Goal: Communication & Community: Answer question/provide support

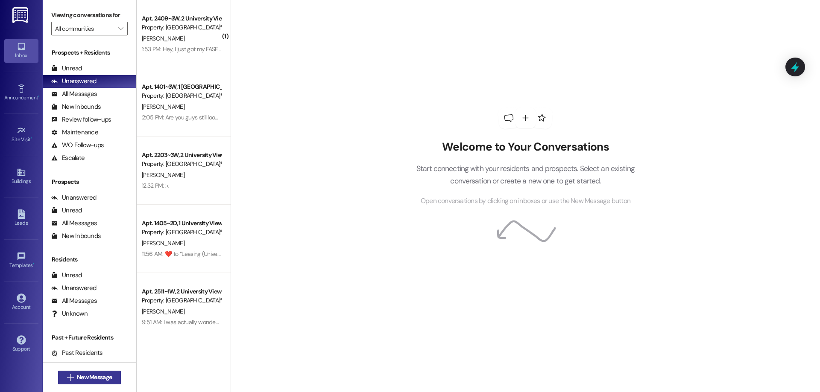
click at [97, 377] on span "New Message" at bounding box center [94, 377] width 35 height 9
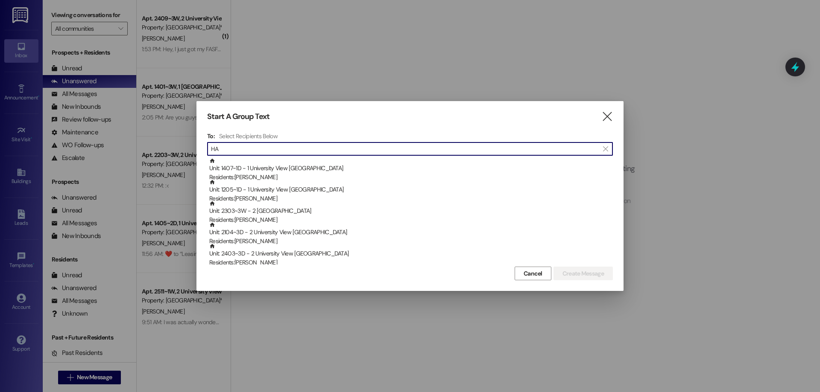
type input "H"
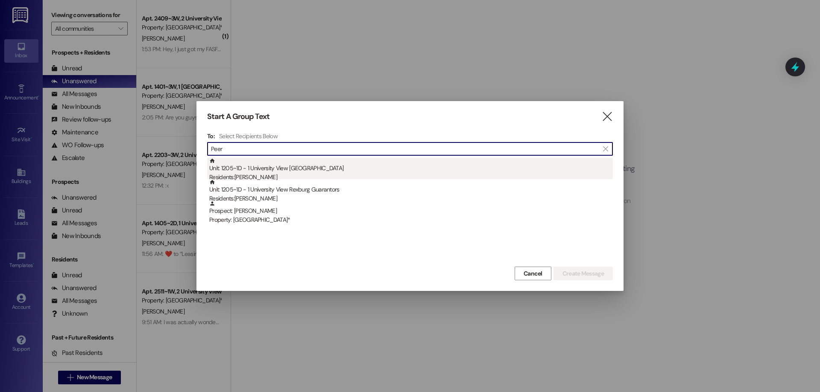
type input "Peer"
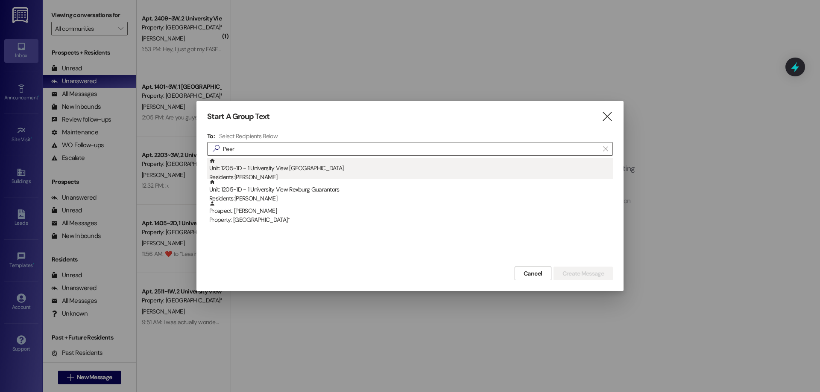
click at [259, 171] on div "Unit: 1205~1D - 1 University View Rexburg Residents: [PERSON_NAME]" at bounding box center [411, 170] width 404 height 24
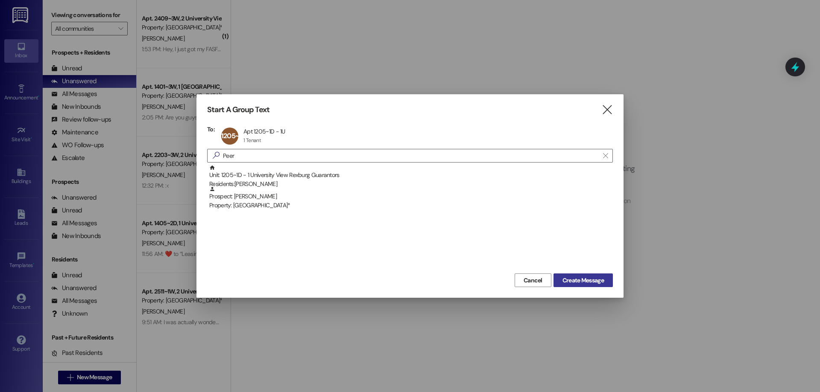
click at [587, 274] on button "Create Message" at bounding box center [582, 281] width 59 height 14
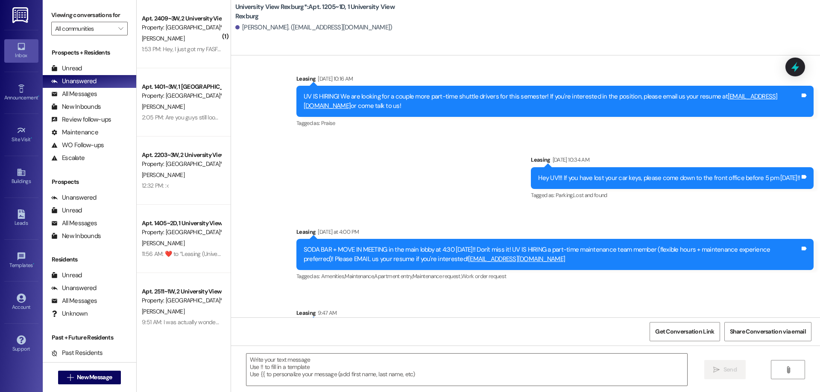
scroll to position [626, 0]
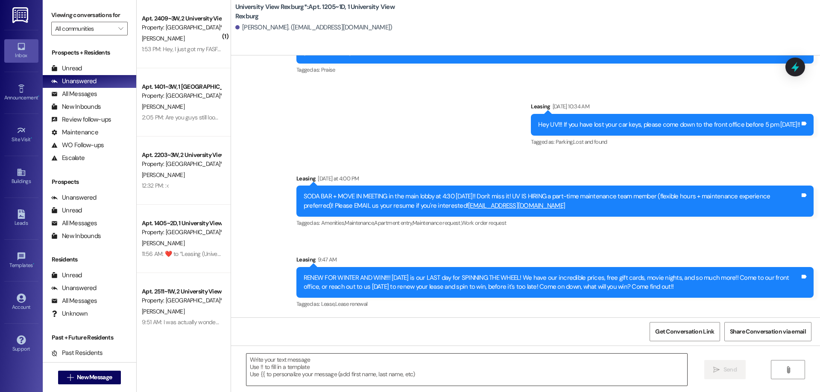
click at [368, 361] on textarea at bounding box center [466, 370] width 441 height 32
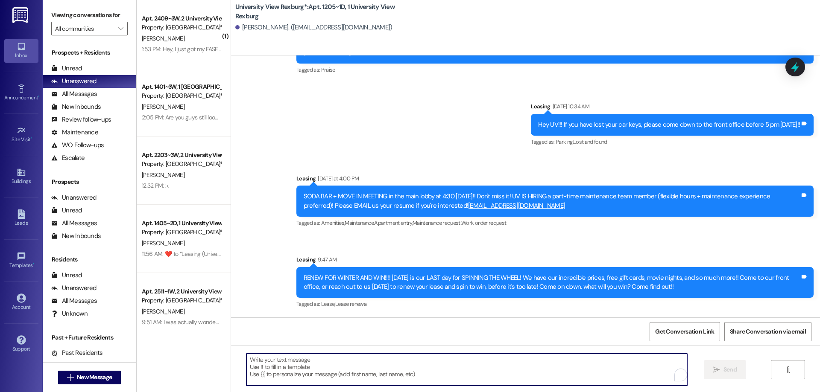
drag, startPoint x: 365, startPoint y: 362, endPoint x: 291, endPoint y: 360, distance: 73.5
click at [291, 360] on textarea "To enrich screen reader interactions, please activate Accessibility in Grammarl…" at bounding box center [466, 370] width 441 height 32
paste textarea "[EMAIL_ADDRESS][DOMAIN_NAME]"
type textarea "p"
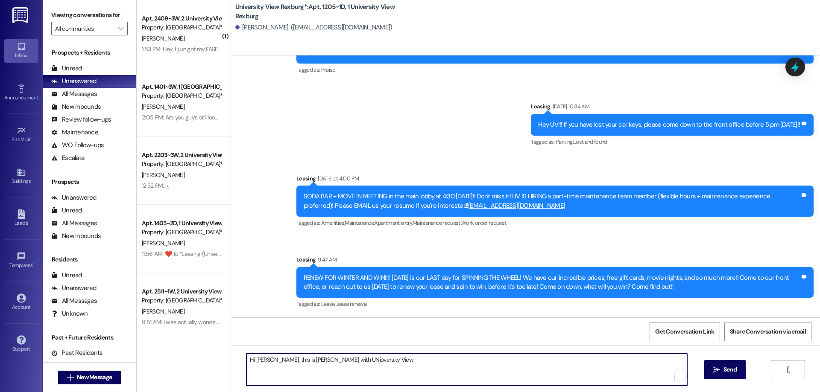
click at [321, 361] on textarea "Hi [PERSON_NAME], this is [PERSON_NAME] with UNioversity View" at bounding box center [466, 370] width 441 height 32
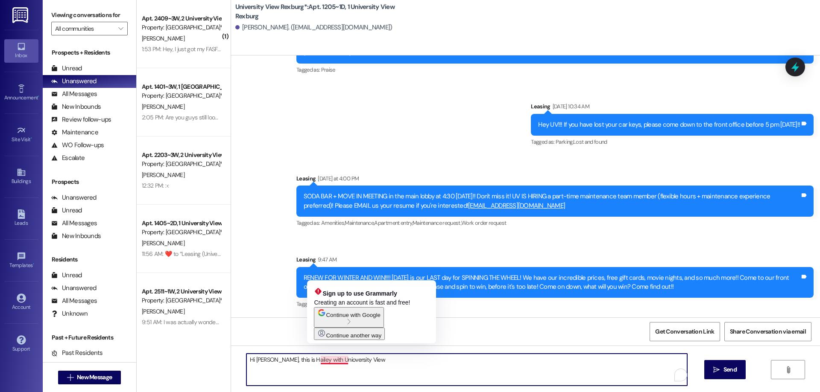
click at [324, 360] on textarea "Hi [PERSON_NAME], this is Hailey with Unioversity View" at bounding box center [466, 370] width 441 height 32
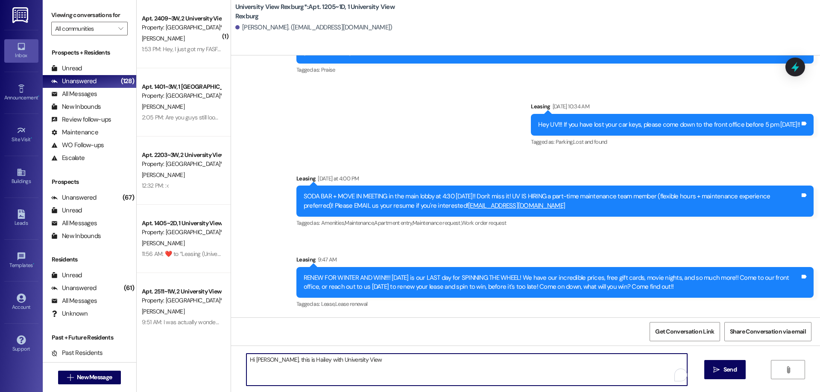
click at [358, 363] on textarea "Hi [PERSON_NAME], this is Hailey with University View" at bounding box center [466, 370] width 441 height 32
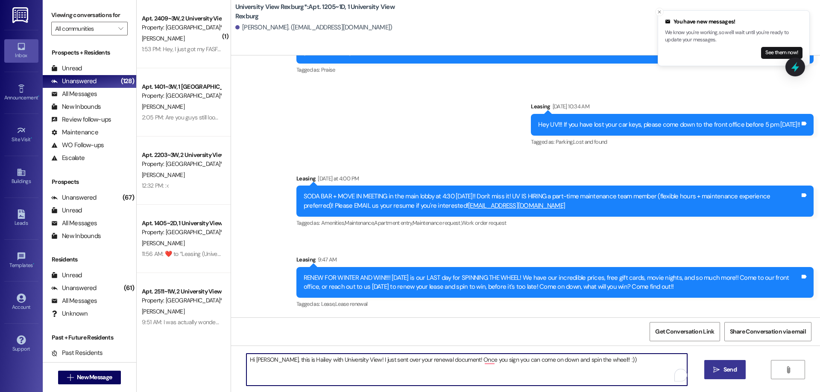
type textarea "Hi [PERSON_NAME], this is Hailey with University View! I just sent over your re…"
click at [732, 371] on span "Send" at bounding box center [729, 370] width 13 height 9
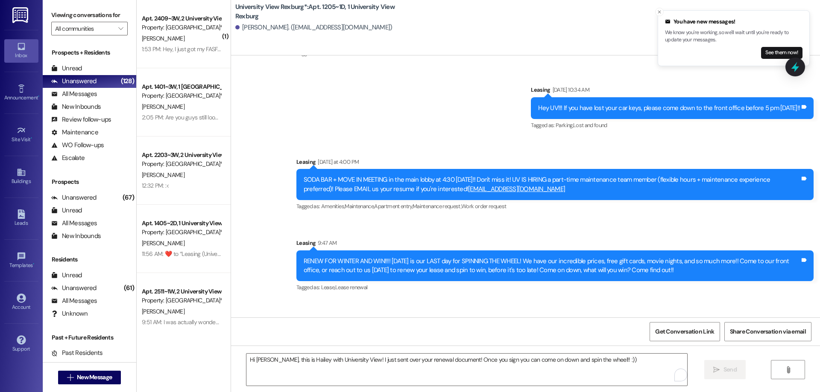
scroll to position [685, 0]
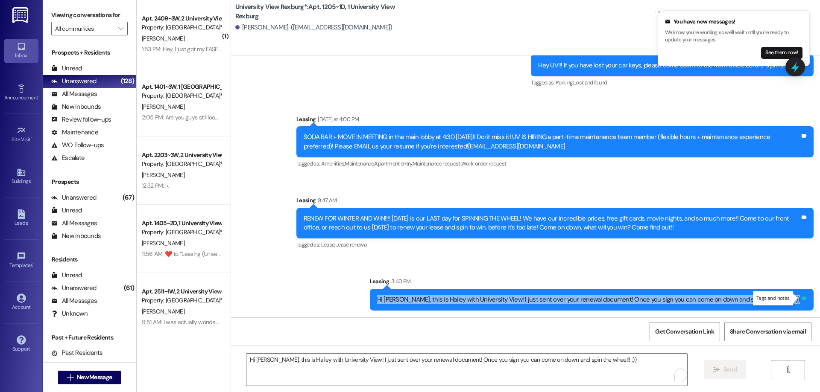
drag, startPoint x: 409, startPoint y: 299, endPoint x: 799, endPoint y: 301, distance: 389.9
click at [799, 301] on div "Hi [PERSON_NAME], this is Hailey with University View! I just sent over your re…" at bounding box center [592, 300] width 444 height 22
drag, startPoint x: 743, startPoint y: 304, endPoint x: 768, endPoint y: 301, distance: 24.9
copy div "Hi [PERSON_NAME], this is Hailey with University View! I just sent over your re…"
